Goal: Task Accomplishment & Management: Manage account settings

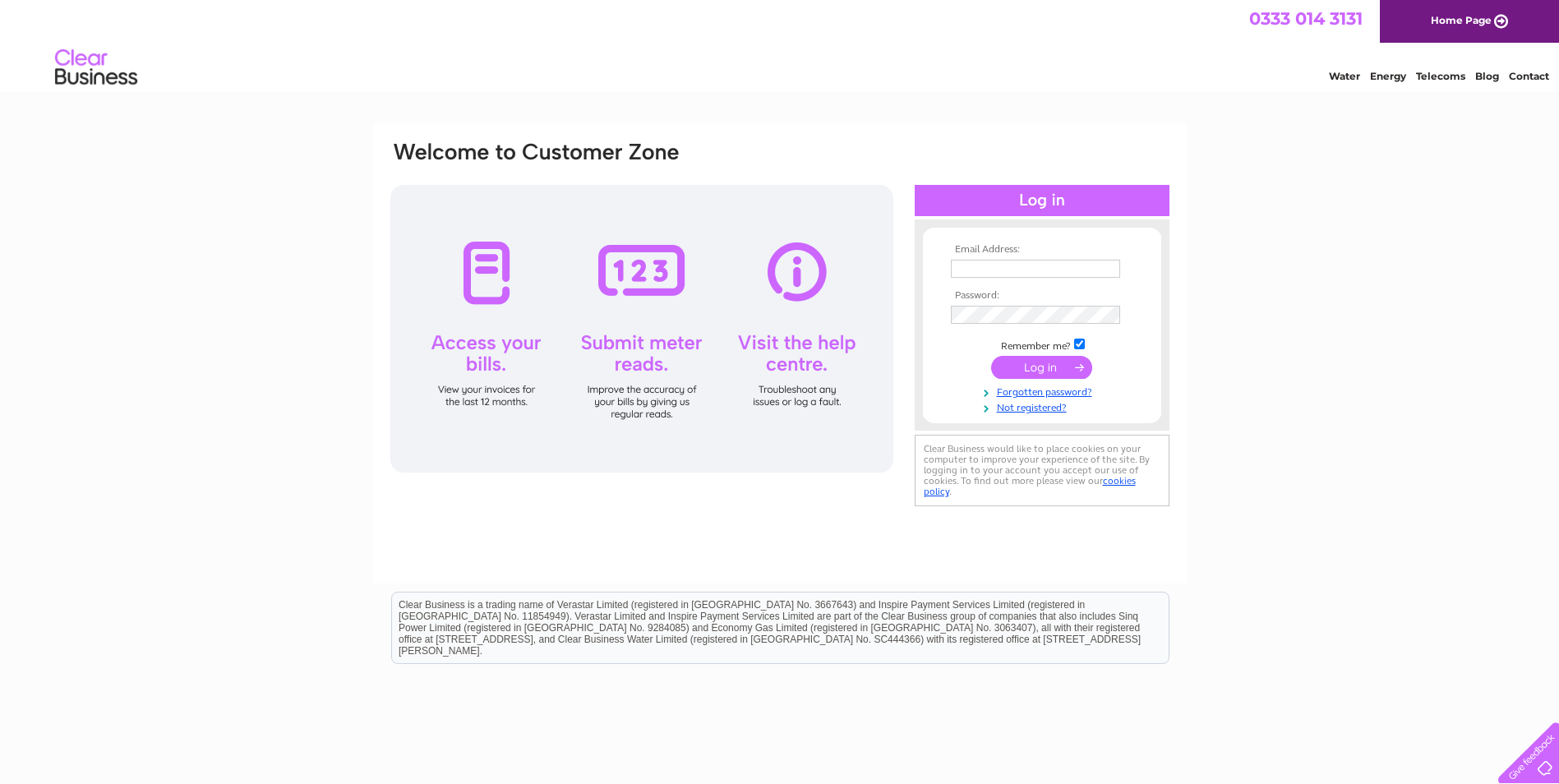
type input "fiona.higgins@sightscotland.org.uk"
click at [1050, 364] on input "submit" at bounding box center [1041, 367] width 101 height 23
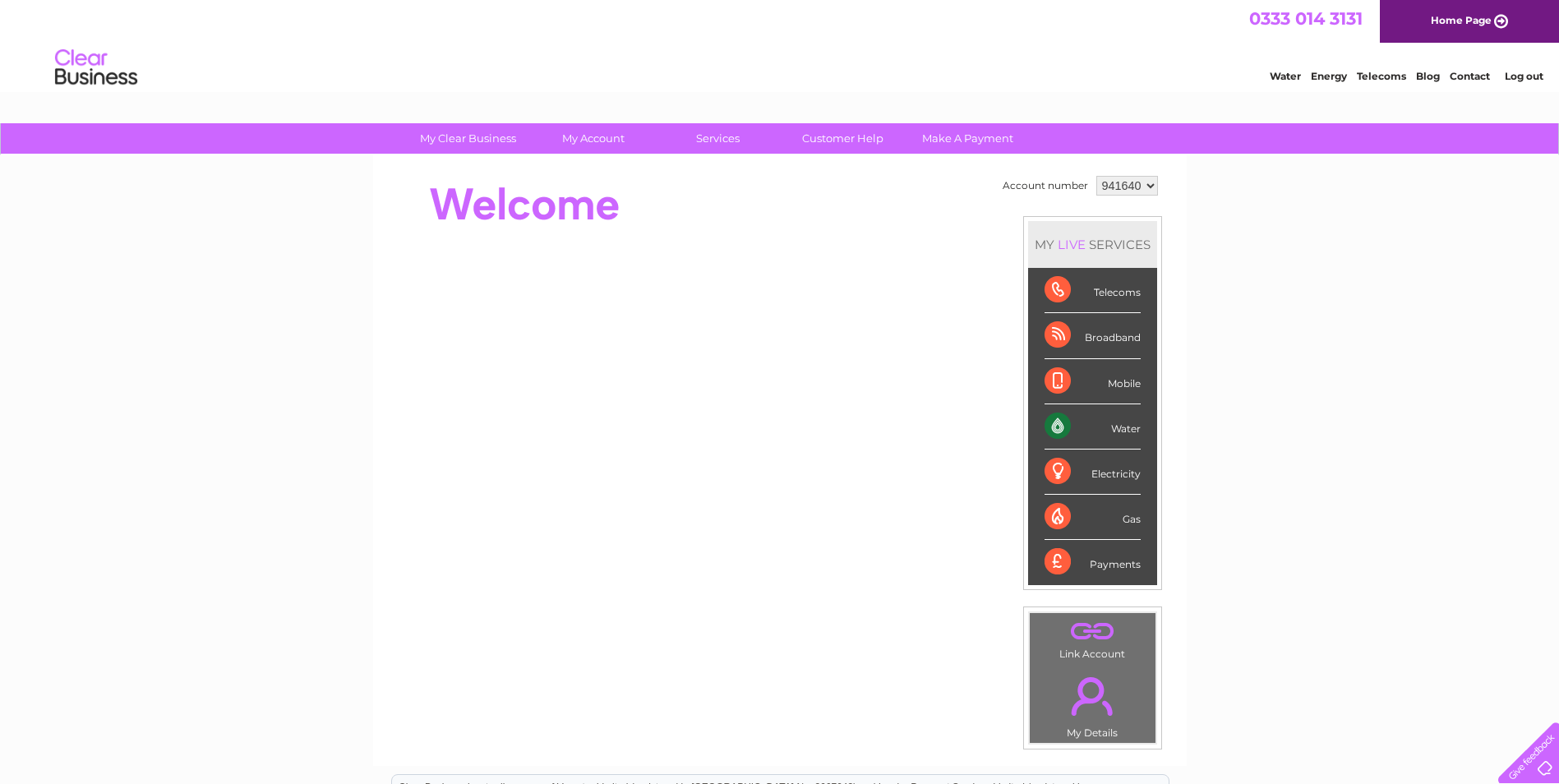
click at [1126, 179] on select "941640 975335" at bounding box center [1127, 185] width 62 height 20
select select "975335"
click at [1096, 176] on select "941640 975335" at bounding box center [1127, 185] width 62 height 20
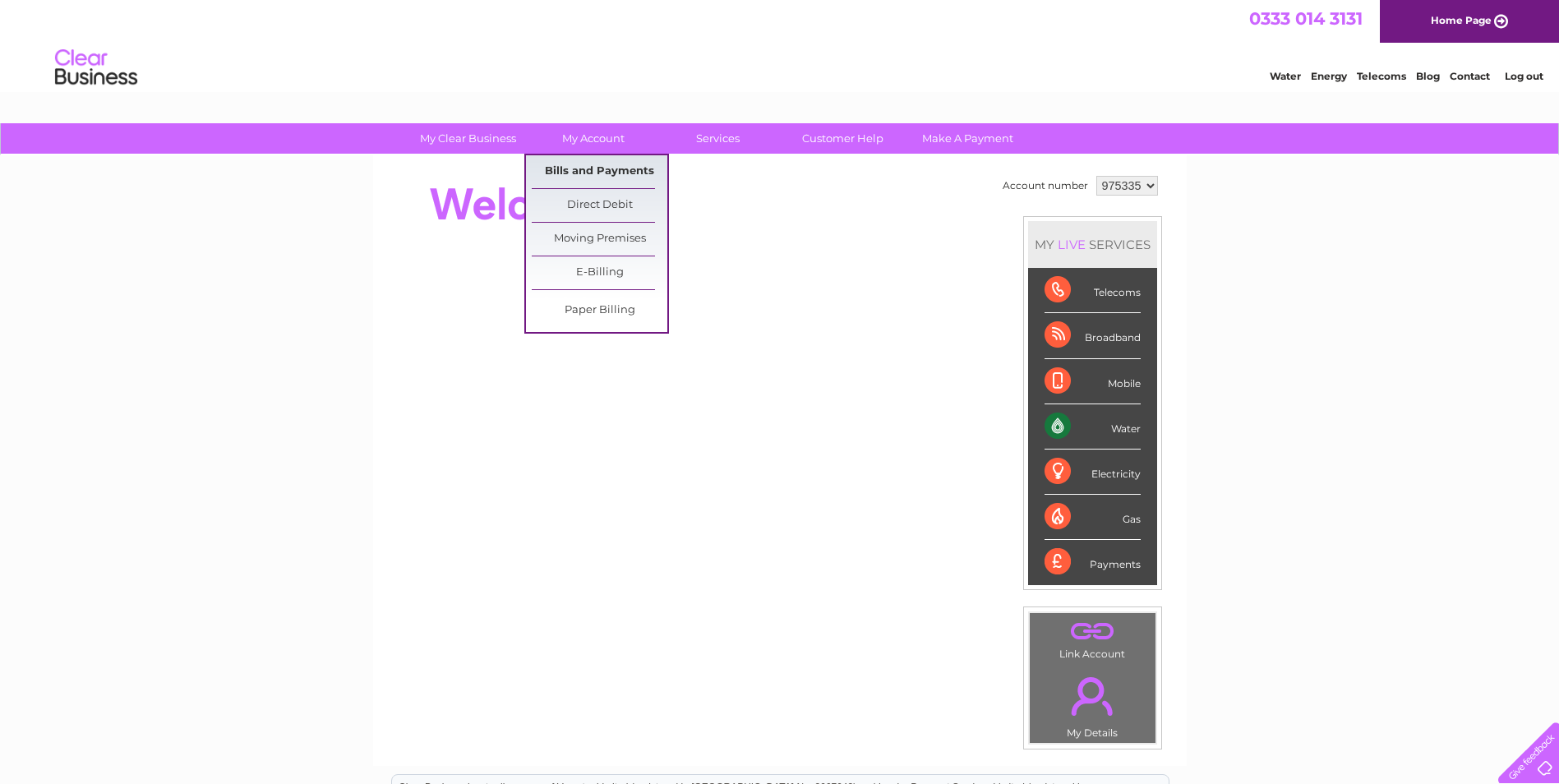
click at [599, 169] on link "Bills and Payments" at bounding box center [599, 171] width 135 height 33
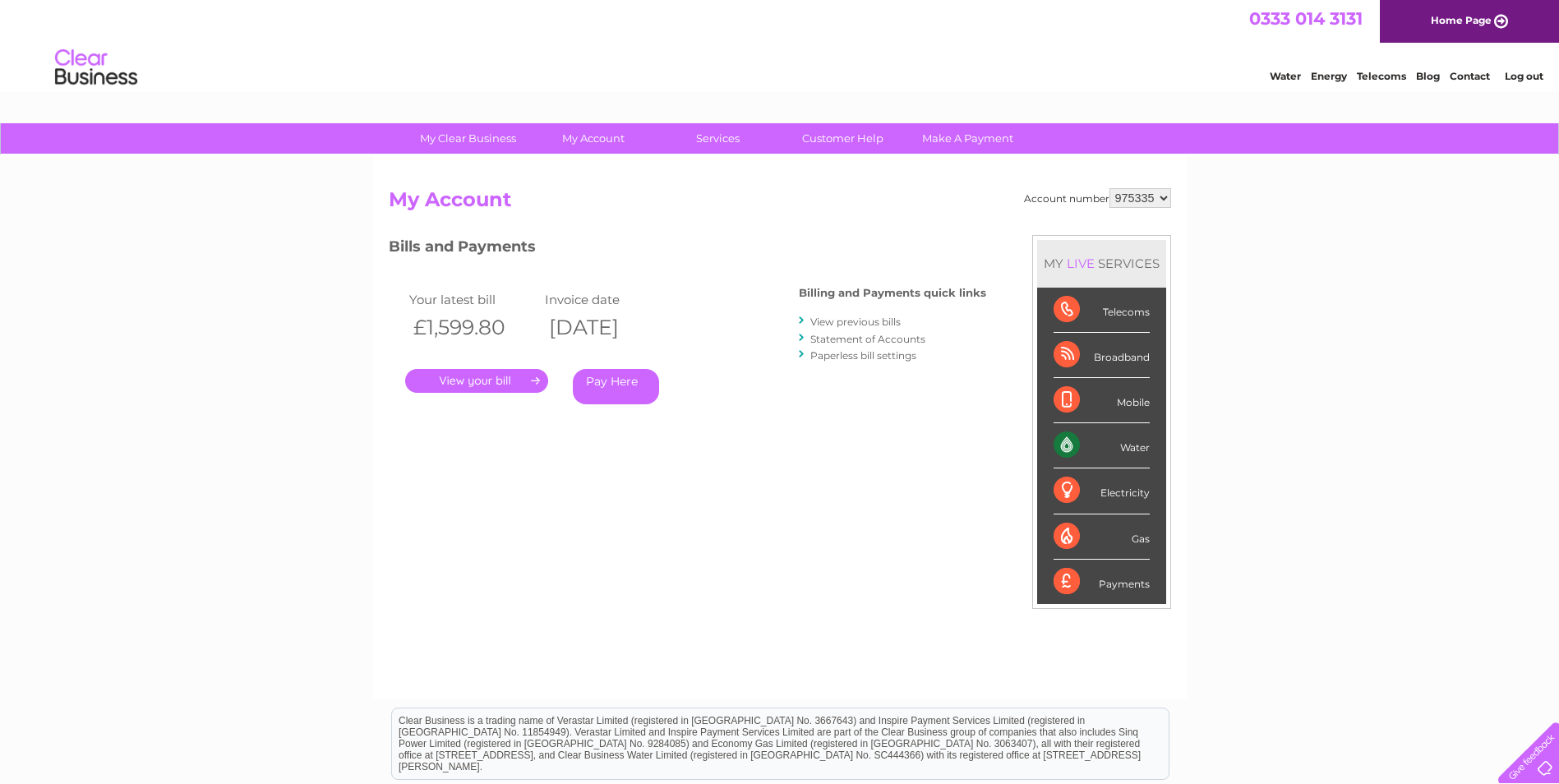
click at [496, 383] on link "." at bounding box center [477, 381] width 143 height 24
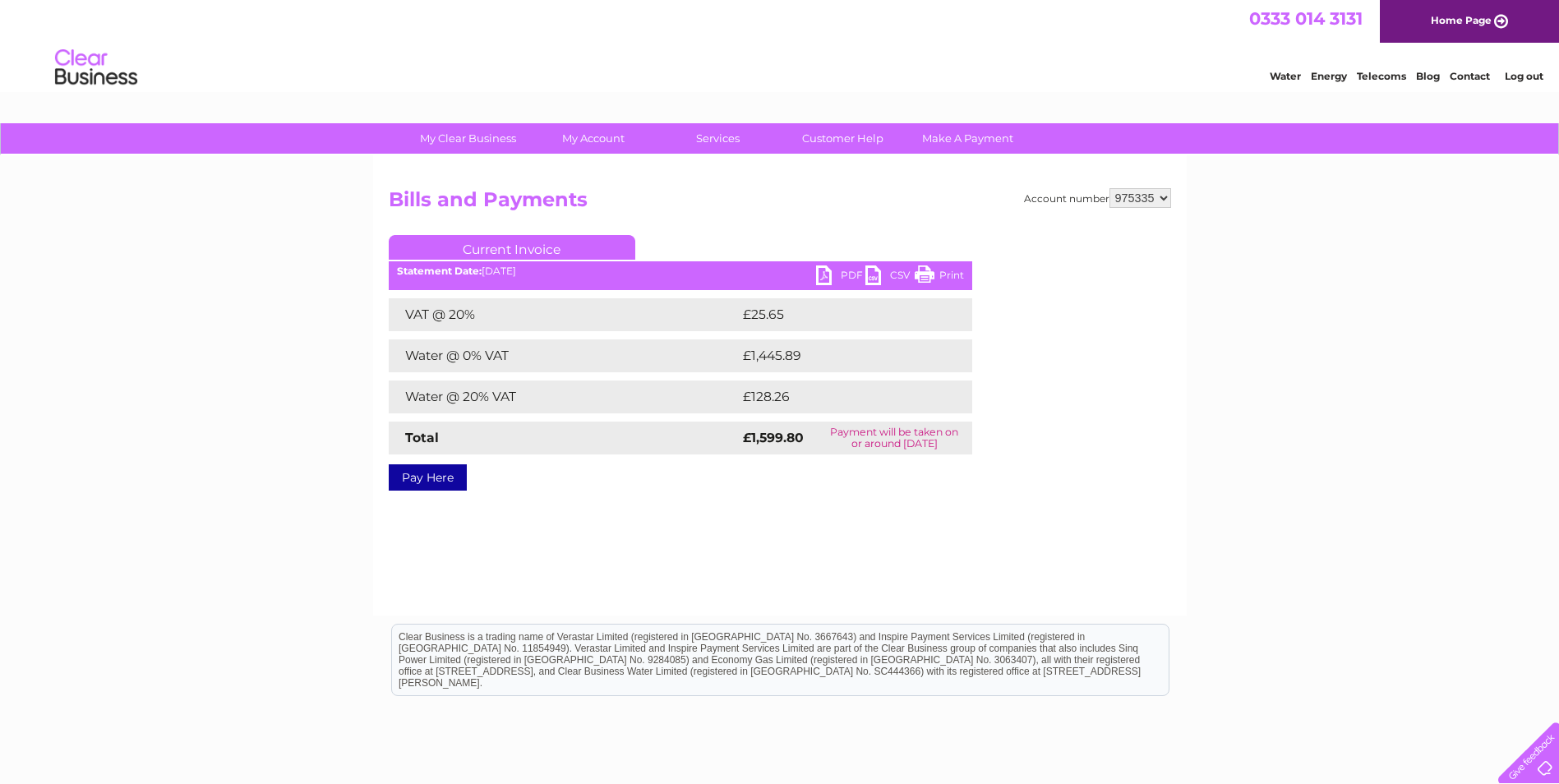
click at [840, 268] on link "PDF" at bounding box center [840, 277] width 49 height 24
